Goal: Task Accomplishment & Management: Use online tool/utility

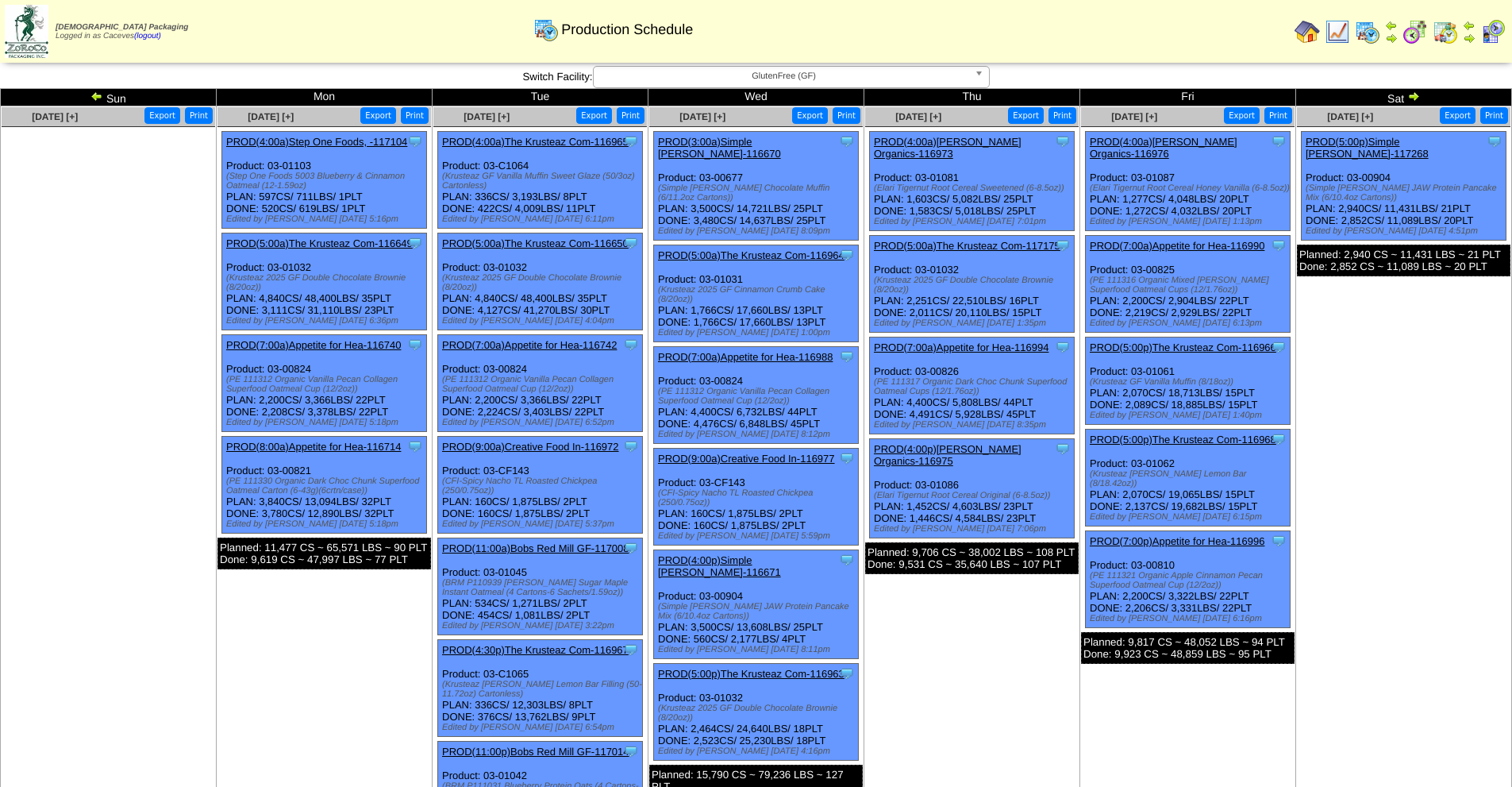
click at [1418, 96] on img at bounding box center [1413, 96] width 13 height 13
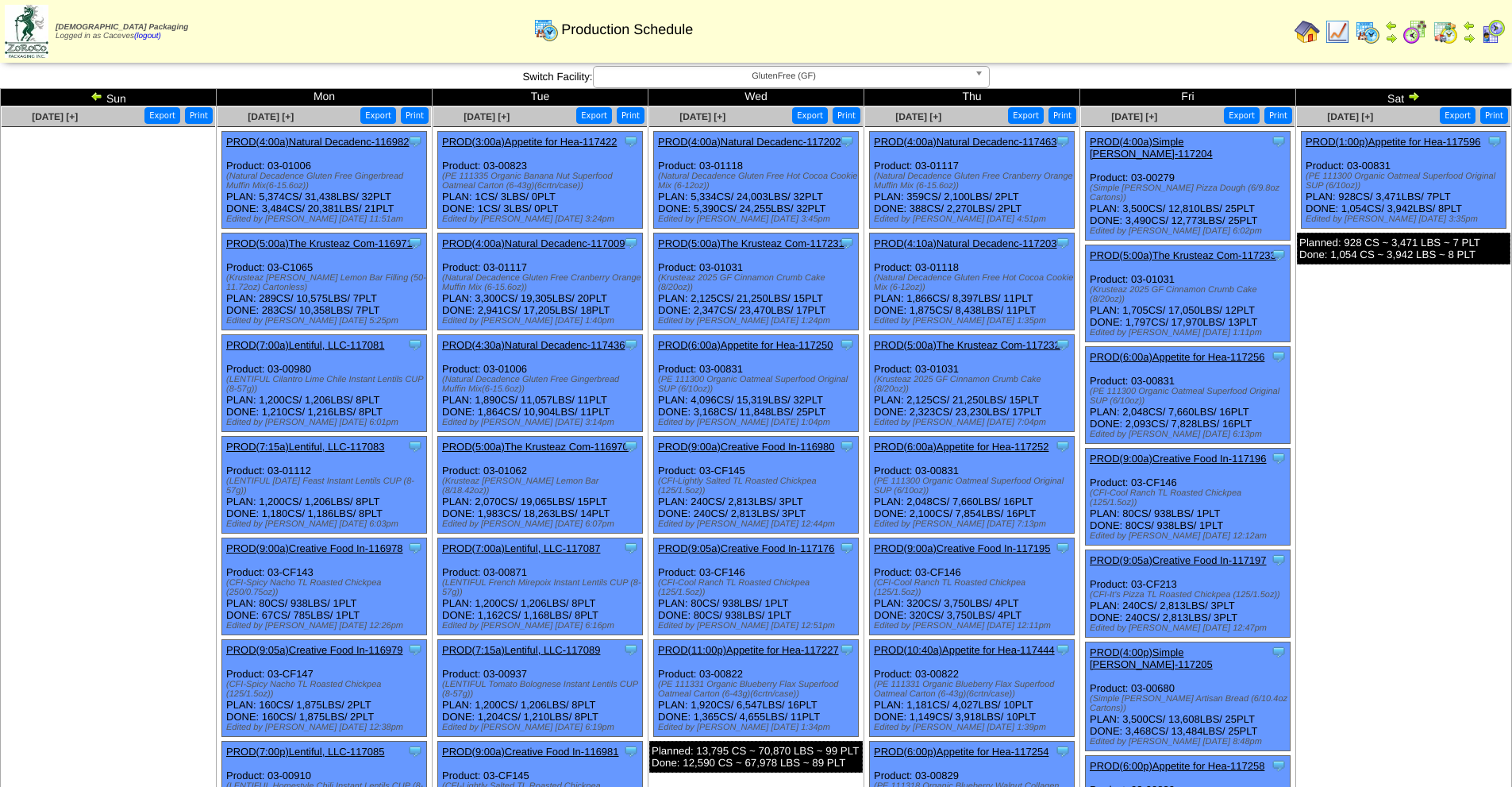
click at [1415, 96] on img at bounding box center [1413, 96] width 13 height 13
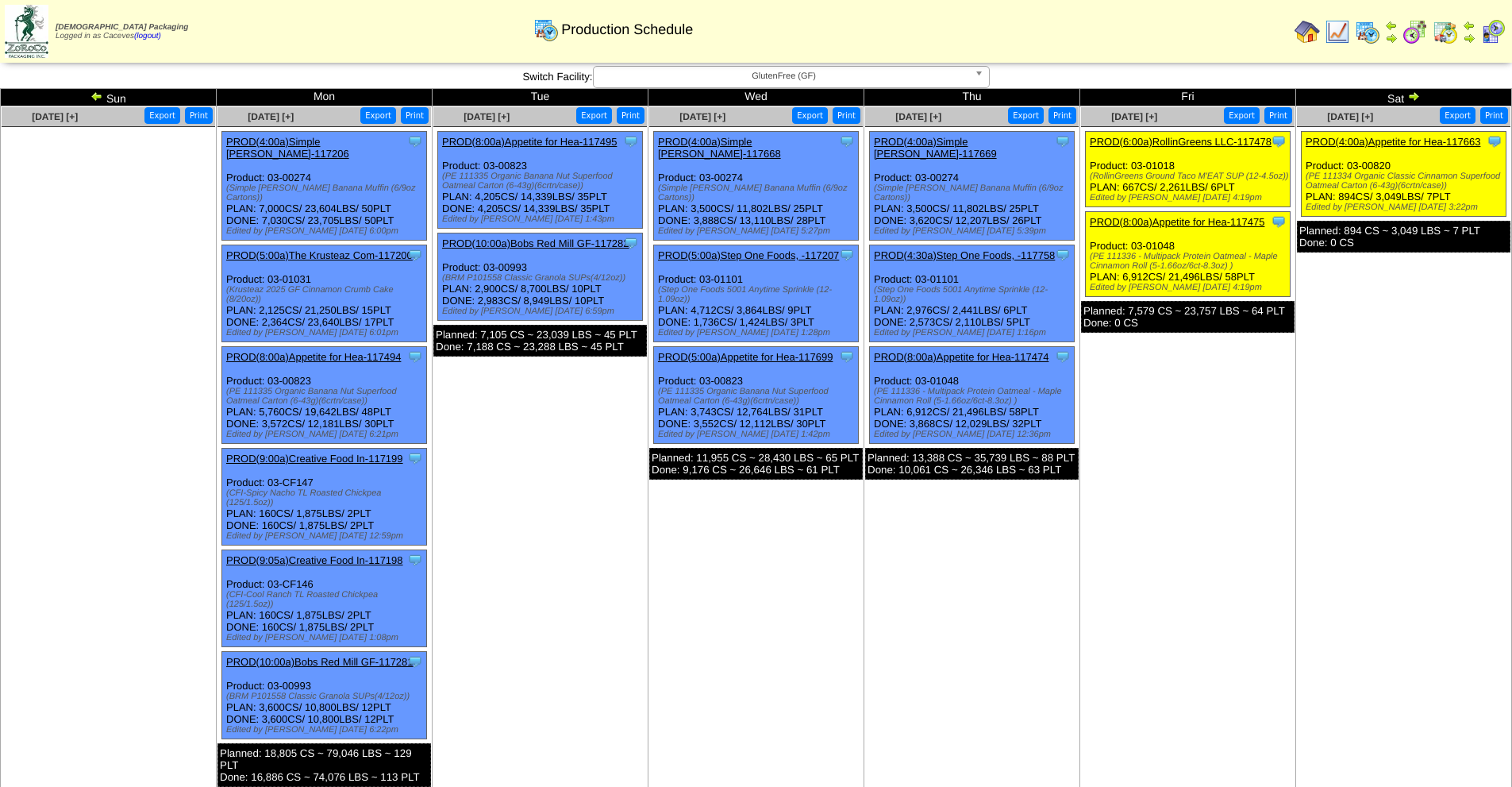
drag, startPoint x: 0, startPoint y: 0, endPoint x: 1412, endPoint y: 96, distance: 1415.3
click at [1412, 96] on img at bounding box center [1413, 96] width 13 height 13
click at [1010, 160] on div "Clone Item PROD(4:00a)Simple Mills-117669 Simple Mills ScheduleID: 117669 11802…" at bounding box center [973, 187] width 205 height 109
click at [1004, 250] on link "PROD(4:30a)Step One Foods, -117758" at bounding box center [964, 256] width 181 height 12
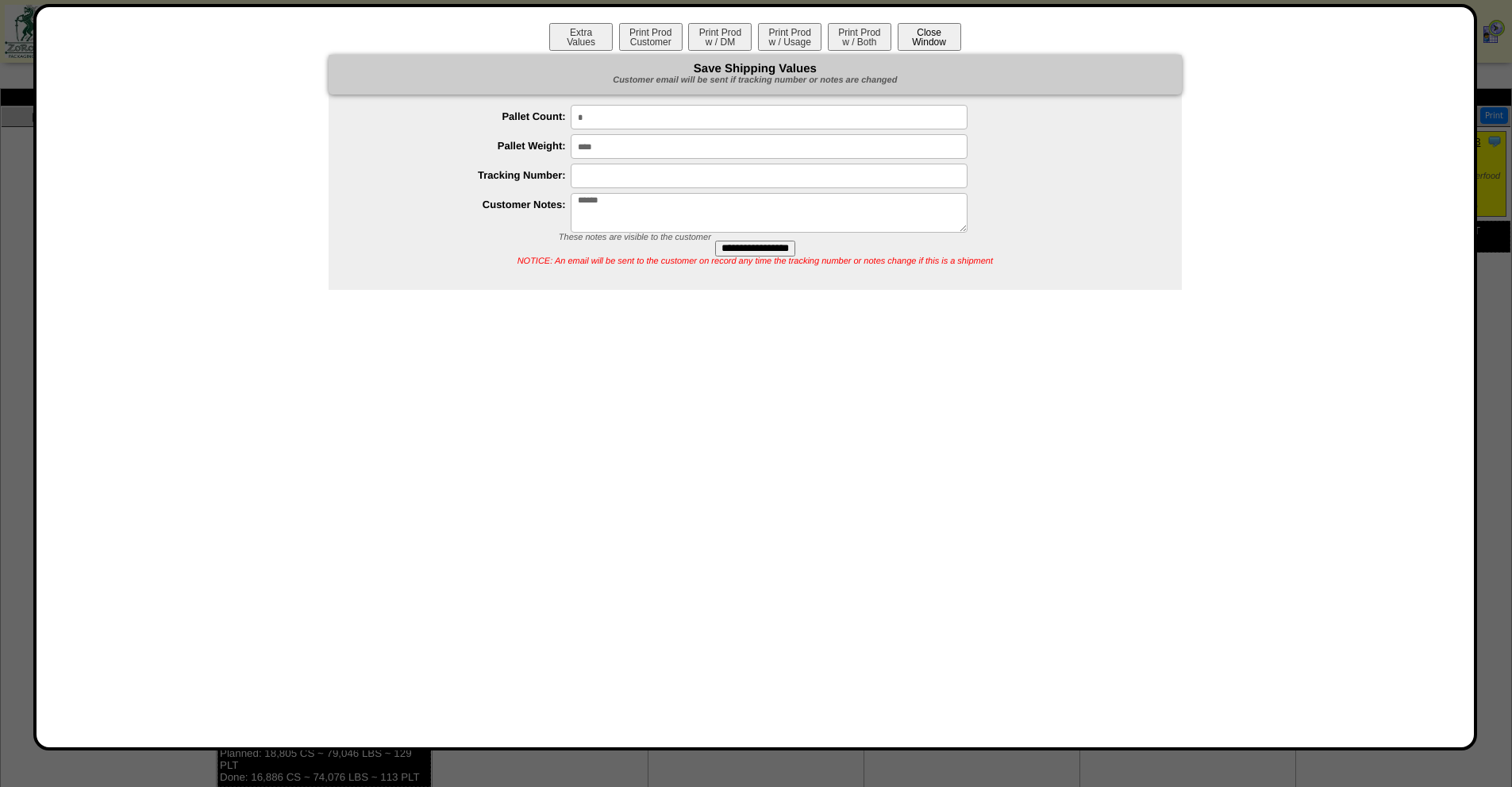
click at [954, 42] on button "Close Window" at bounding box center [930, 37] width 63 height 28
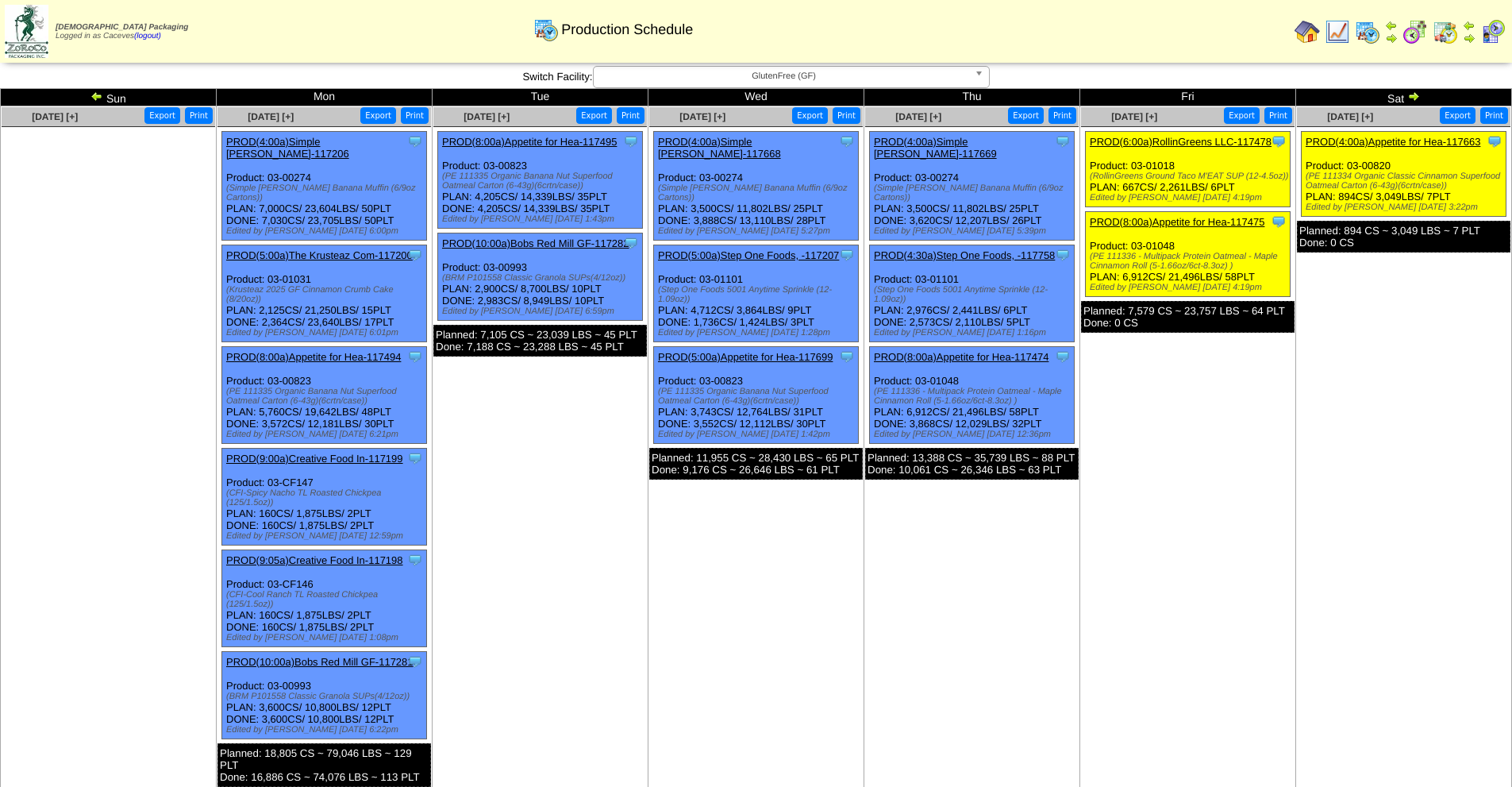
click at [973, 222] on ul "Clone Item PROD(4:00a)Simple Mills-117669 Simple Mills ScheduleID: 117669 11802…" at bounding box center [972, 305] width 213 height 349
click at [968, 250] on link "PROD(4:30a)Step One Foods, -117758" at bounding box center [964, 256] width 181 height 12
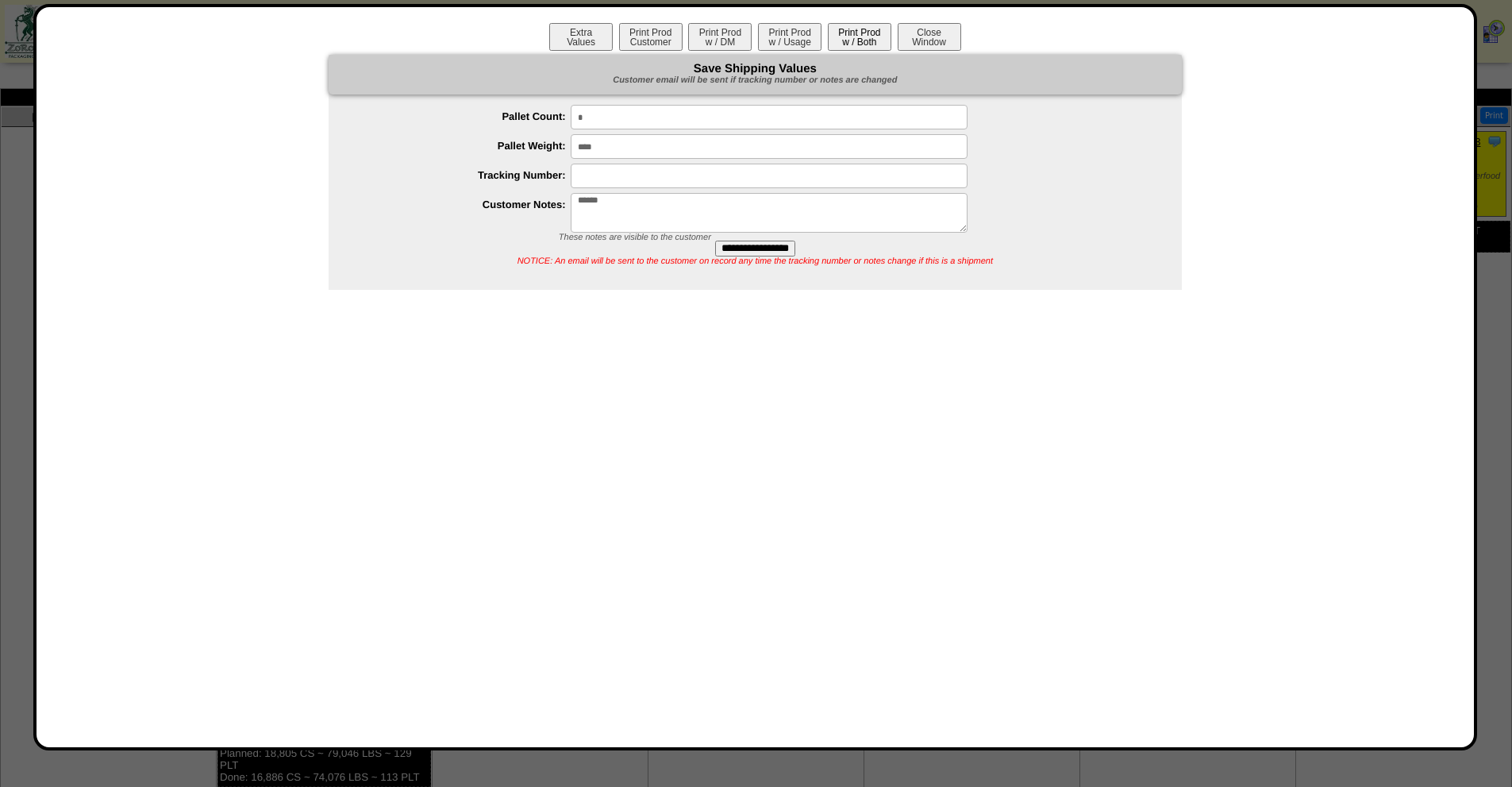
click at [863, 47] on button "Print Prod w / Both" at bounding box center [860, 37] width 63 height 28
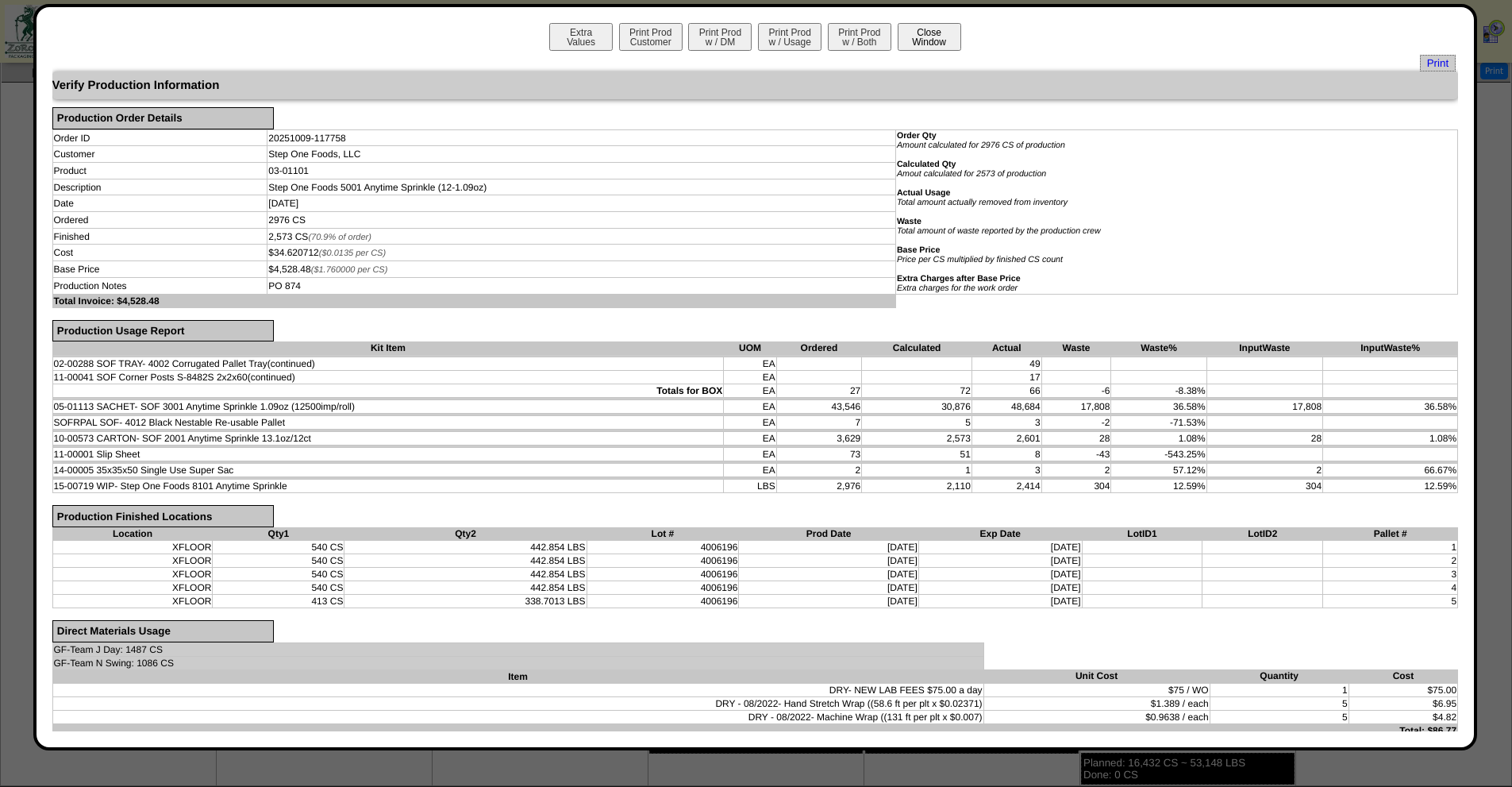
click at [907, 32] on button "Close Window" at bounding box center [930, 37] width 63 height 28
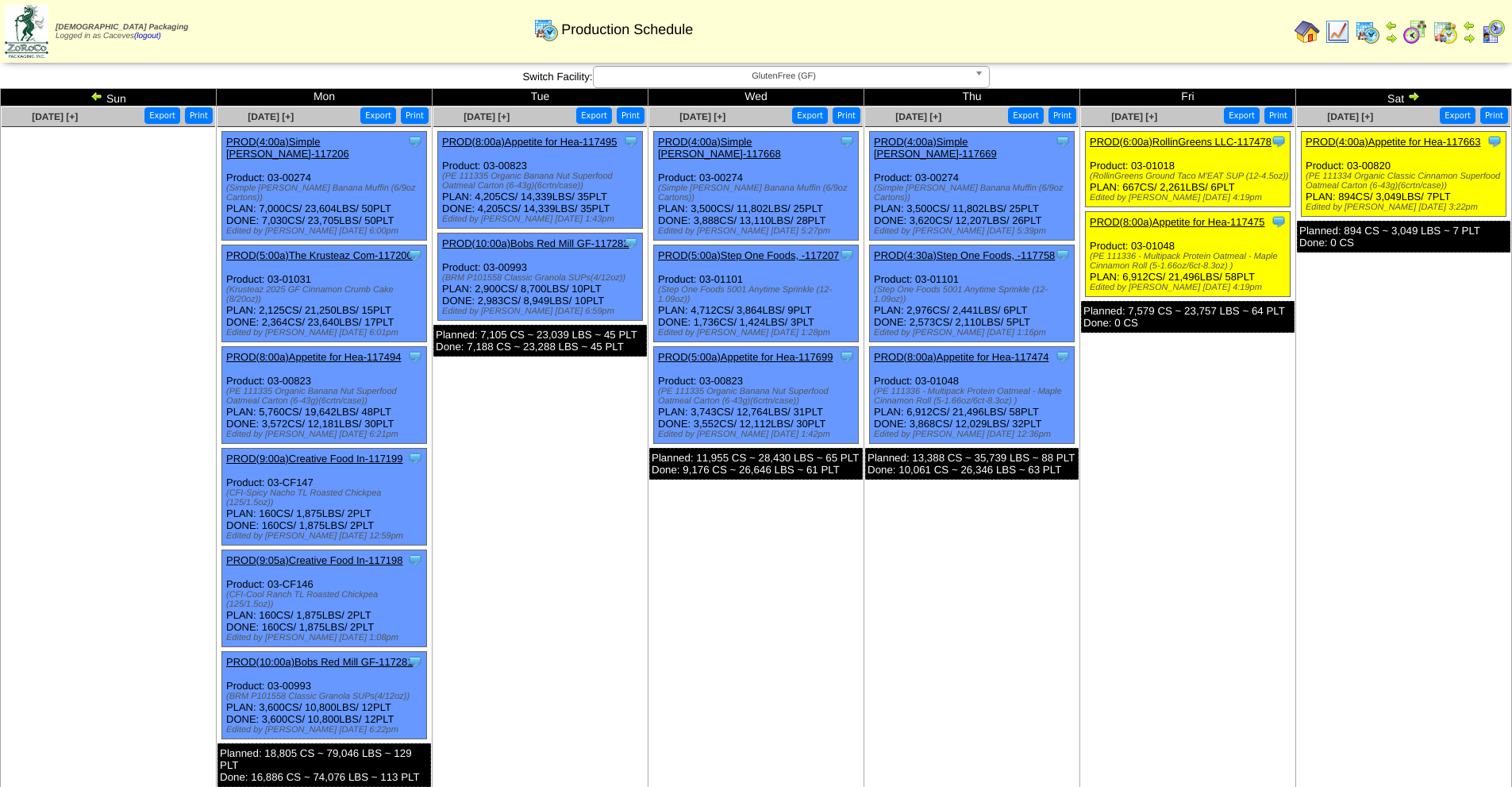
click at [984, 250] on link "PROD(4:30a)Step One Foods, -117758" at bounding box center [964, 256] width 181 height 12
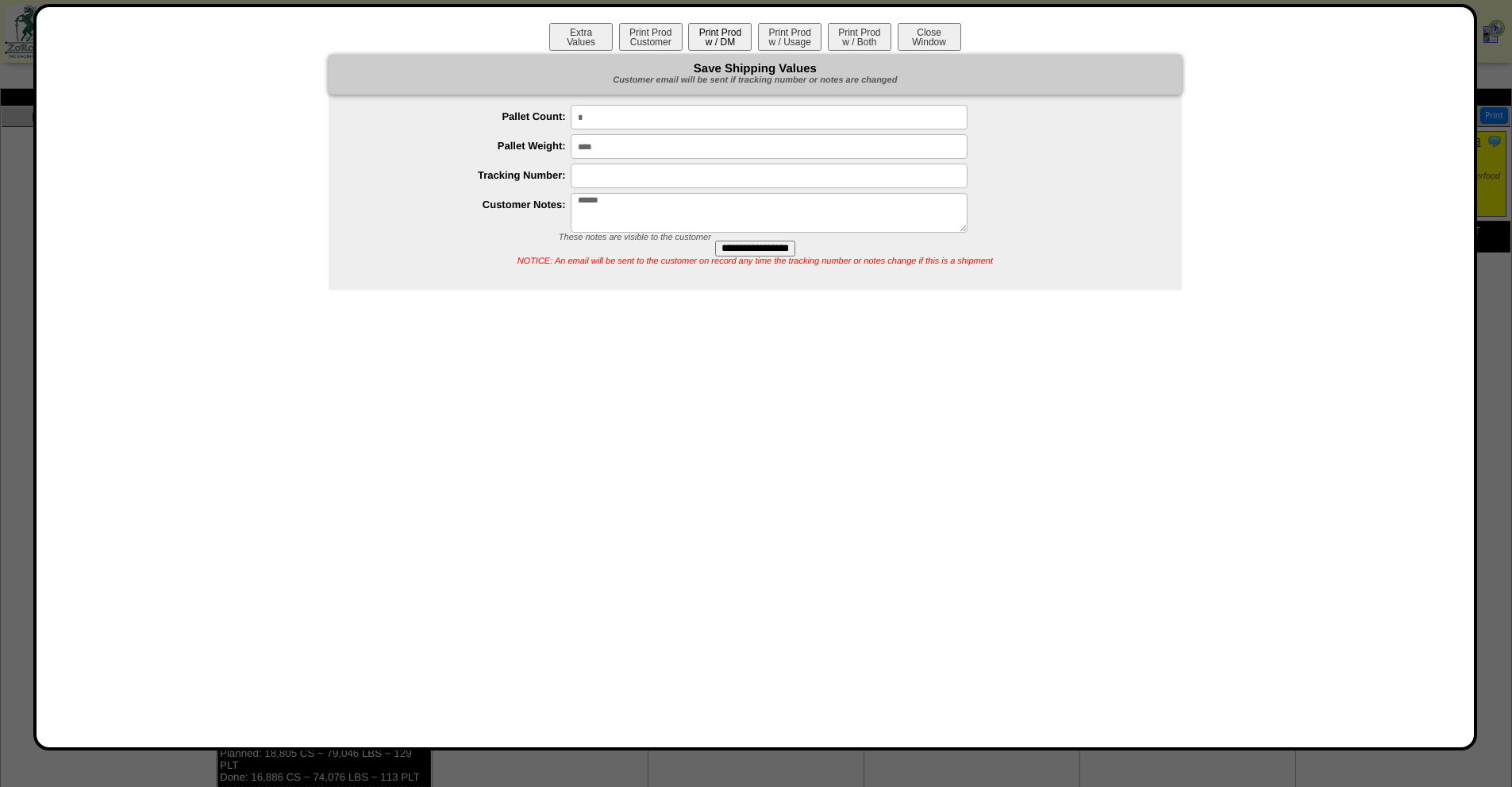
click at [734, 42] on button "Print Prod w / DM" at bounding box center [719, 37] width 63 height 28
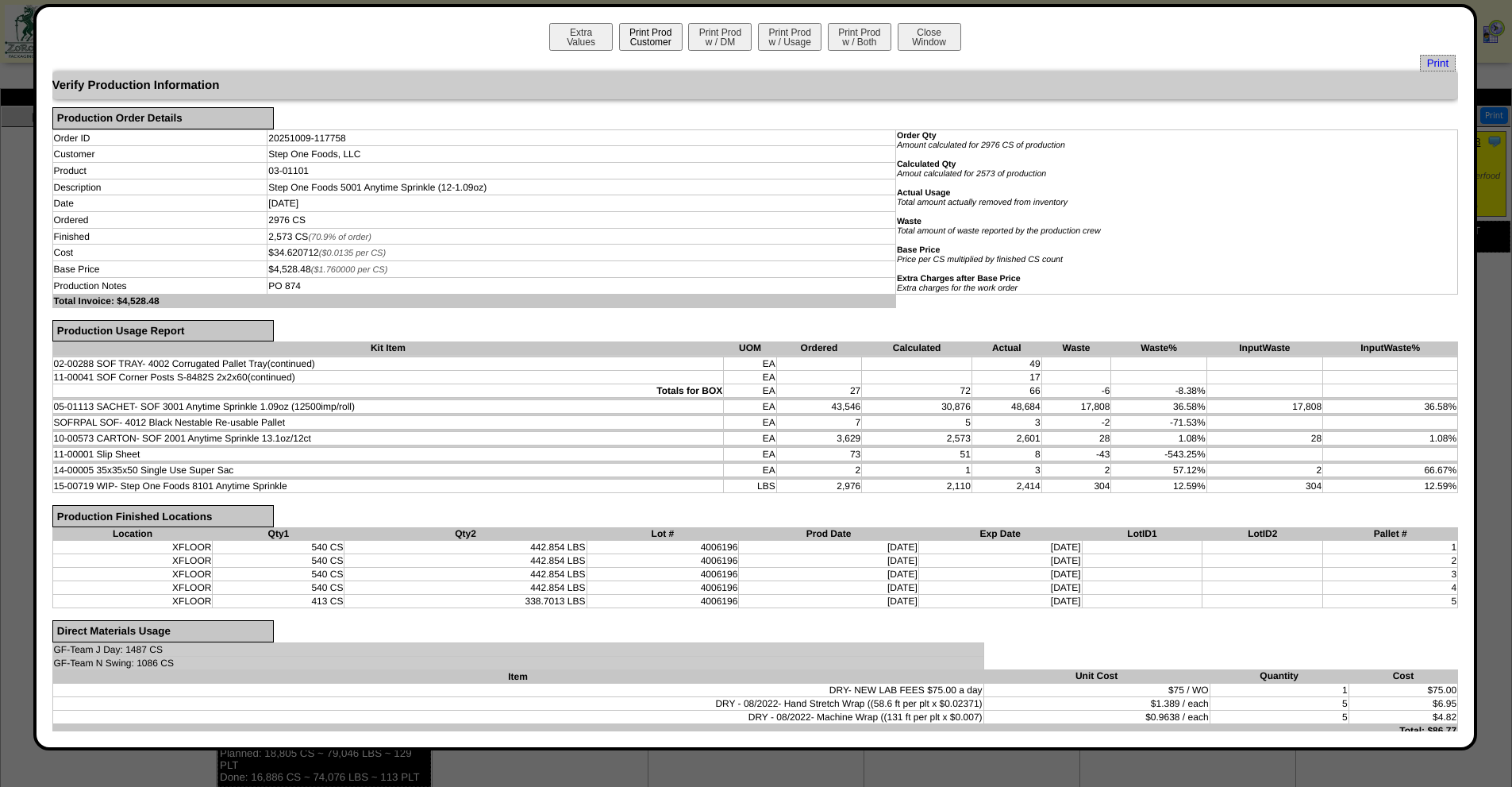
click at [651, 48] on button "Print Prod Customer" at bounding box center [650, 37] width 63 height 28
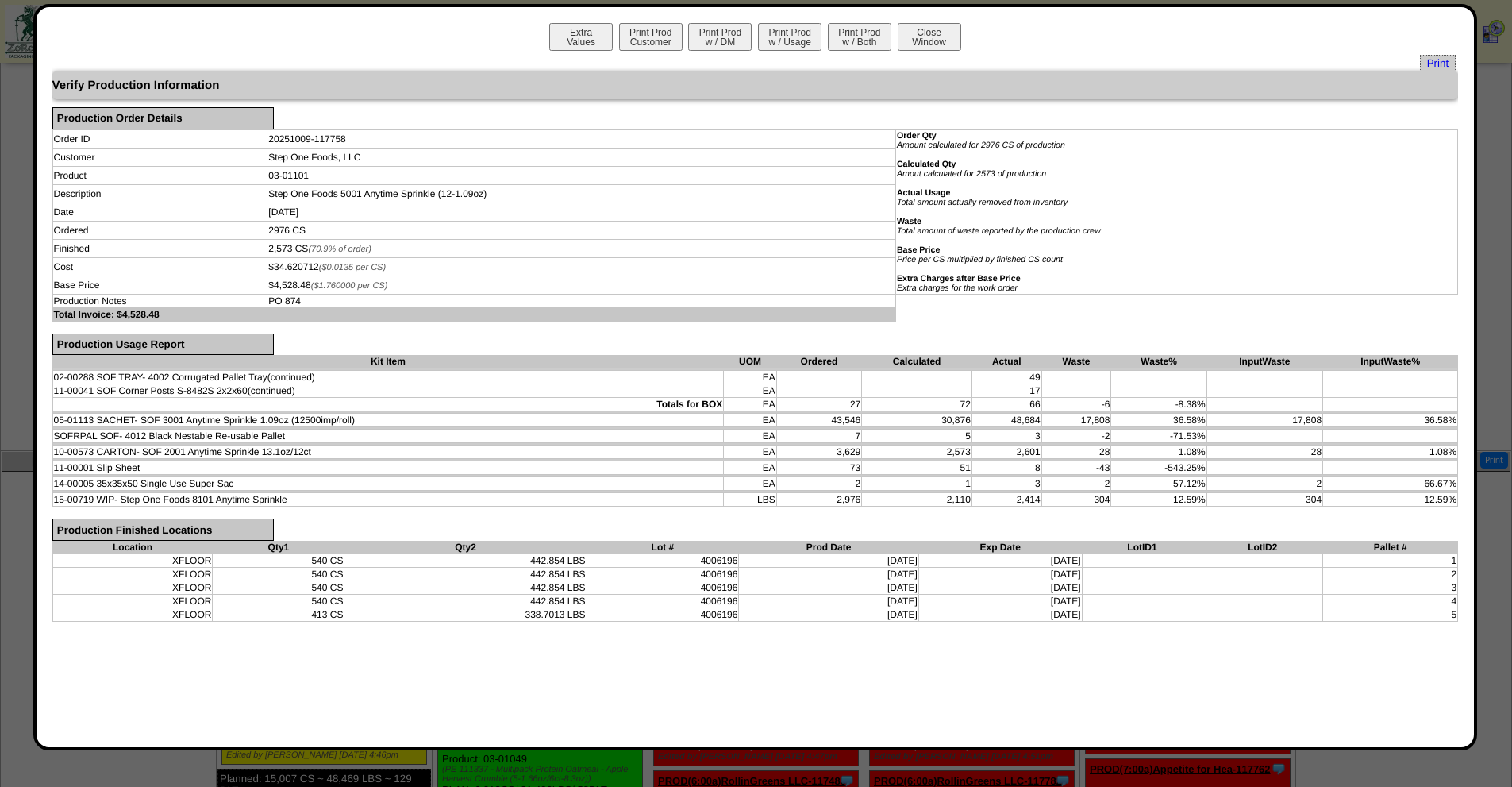
scroll to position [238, 0]
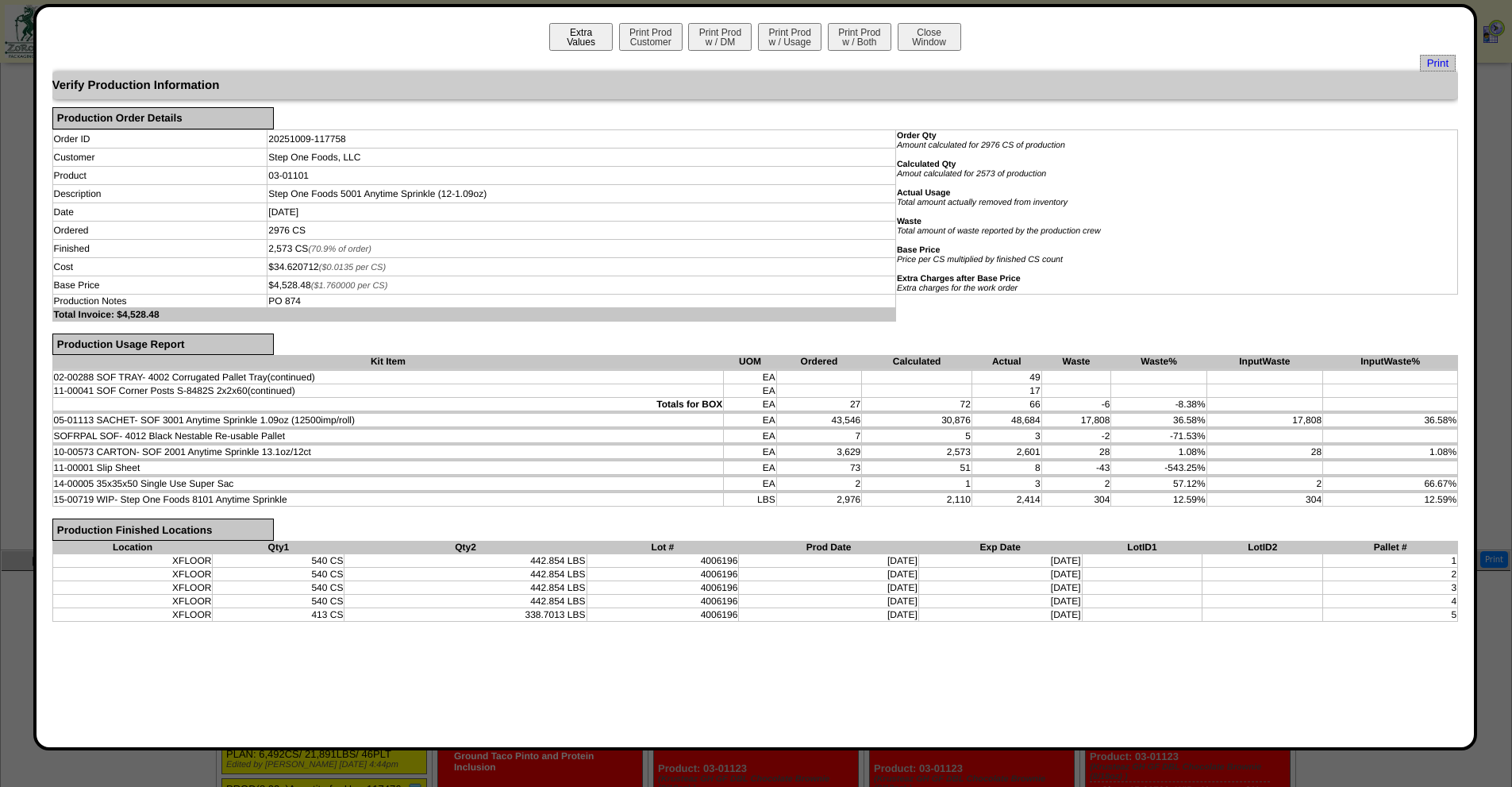
click at [582, 39] on button "Extra Values" at bounding box center [581, 37] width 63 height 28
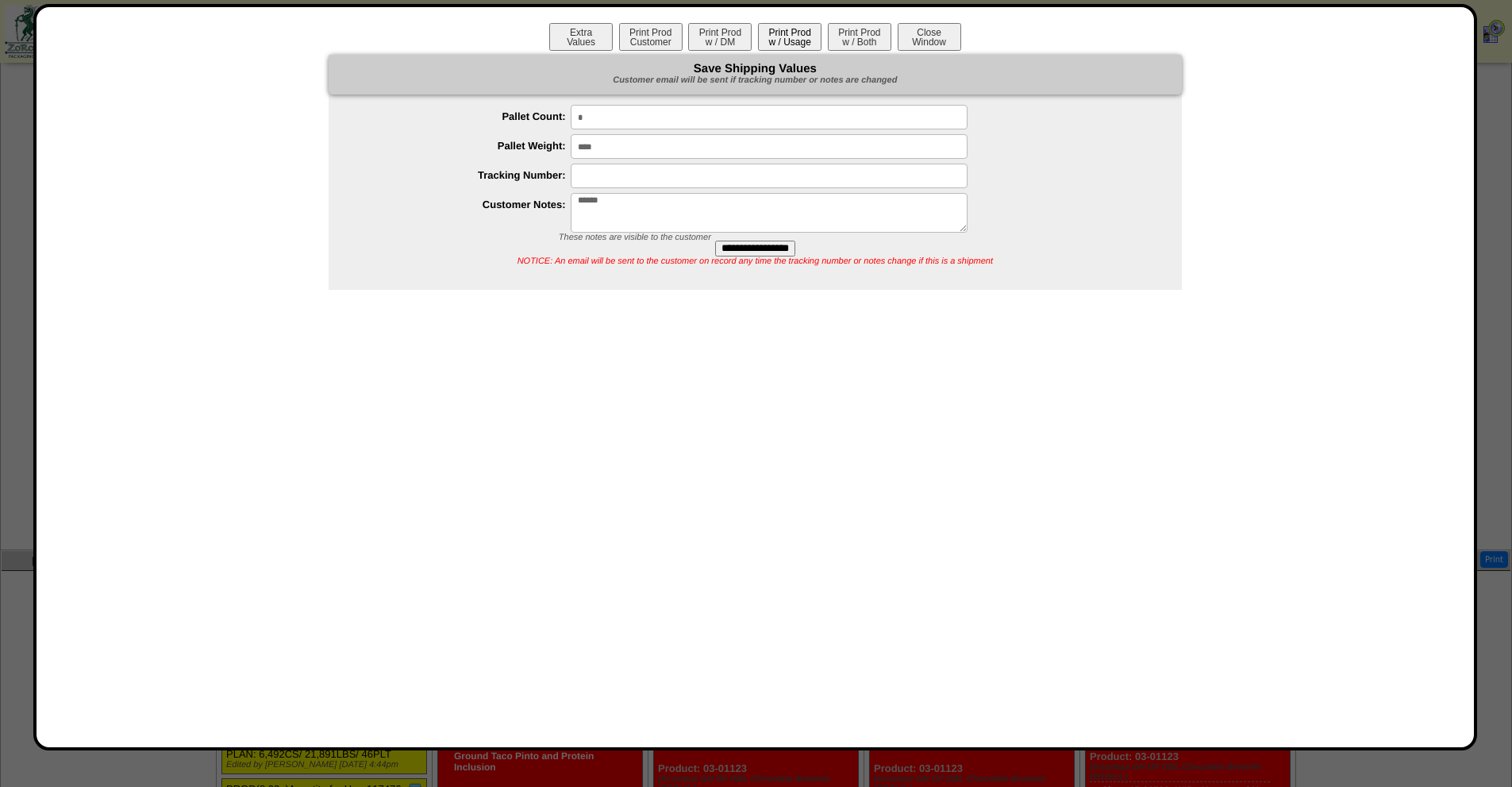
click at [764, 39] on button "Print Prod w / Usage" at bounding box center [790, 37] width 63 height 28
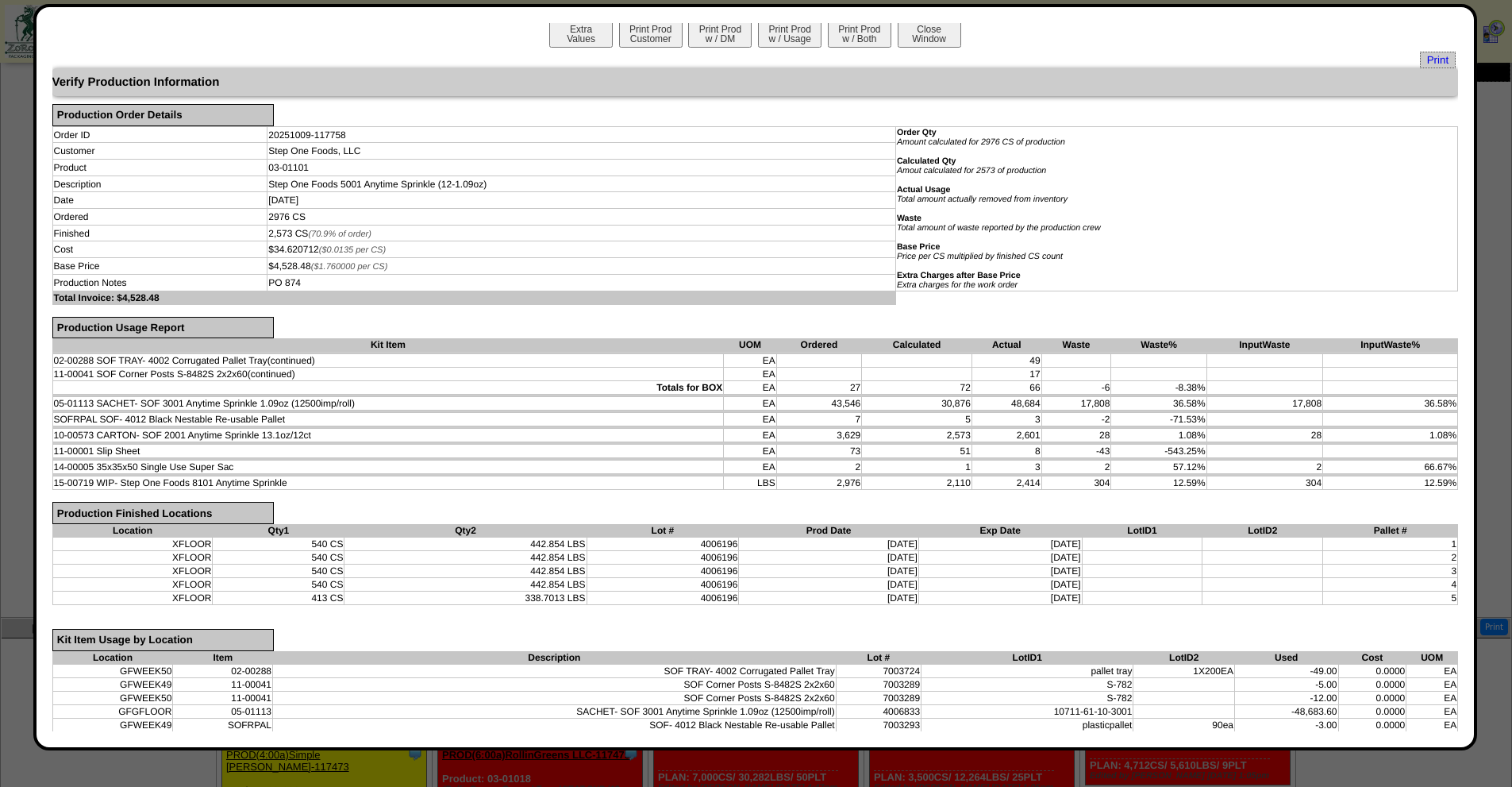
scroll to position [0, 0]
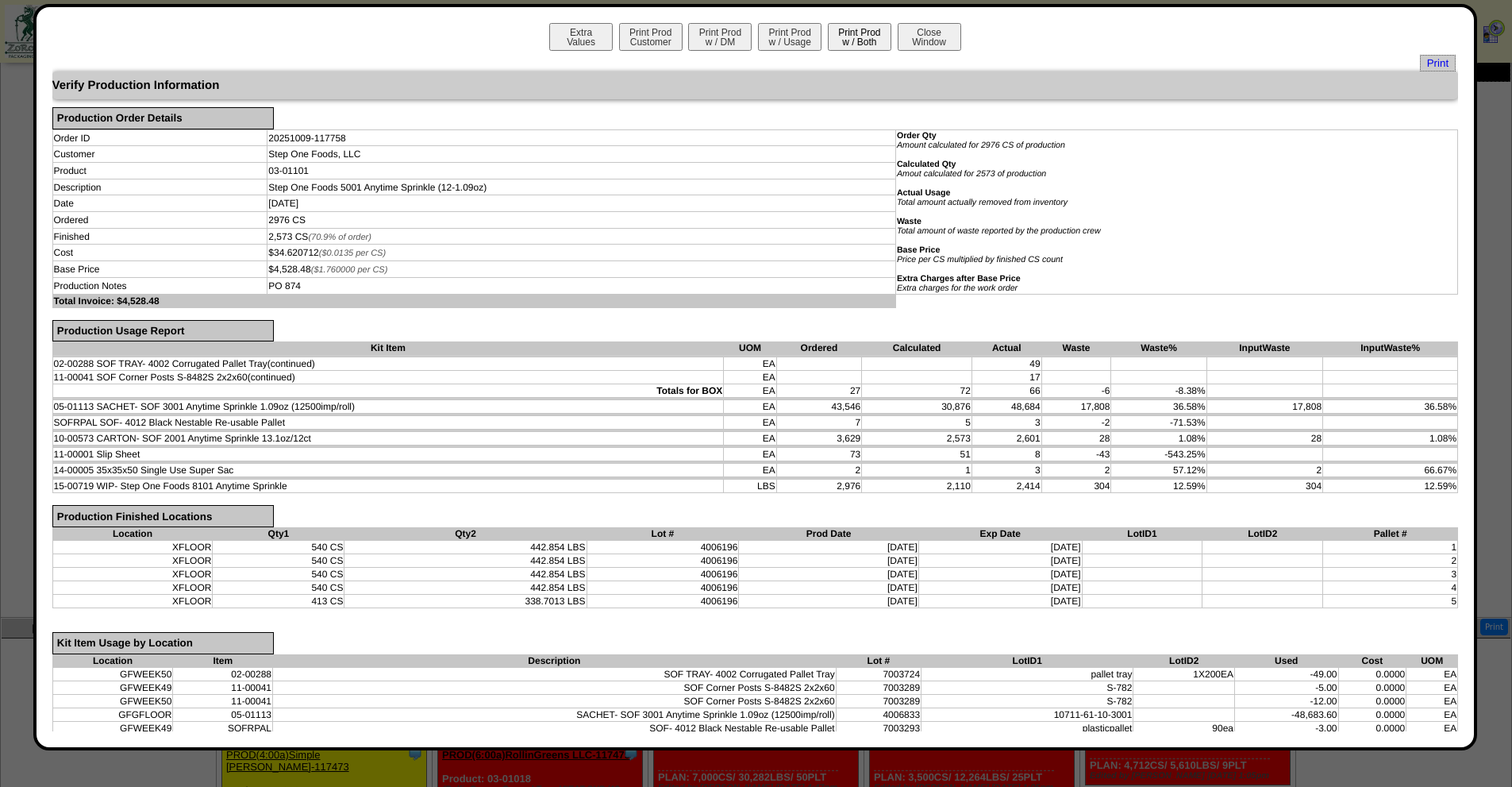
click at [845, 43] on button "Print Prod w / Both" at bounding box center [860, 37] width 63 height 28
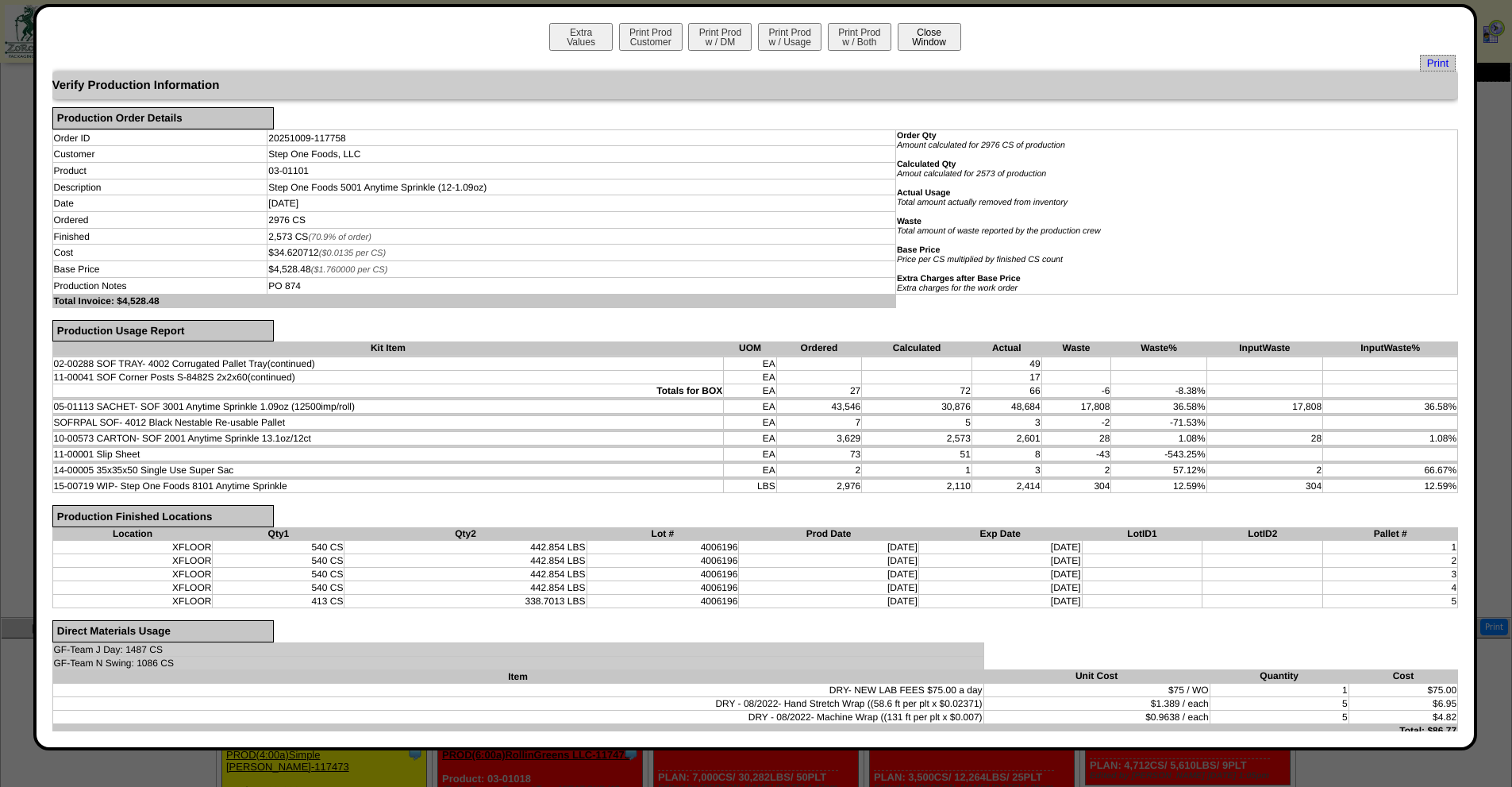
click at [932, 41] on button "Close Window" at bounding box center [930, 37] width 63 height 28
